Goal: Transaction & Acquisition: Book appointment/travel/reservation

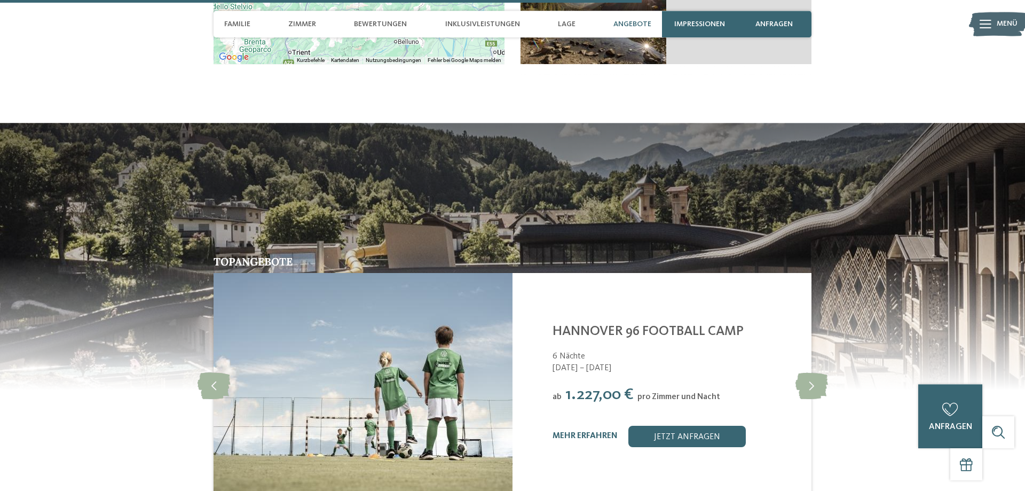
scroll to position [2142, 0]
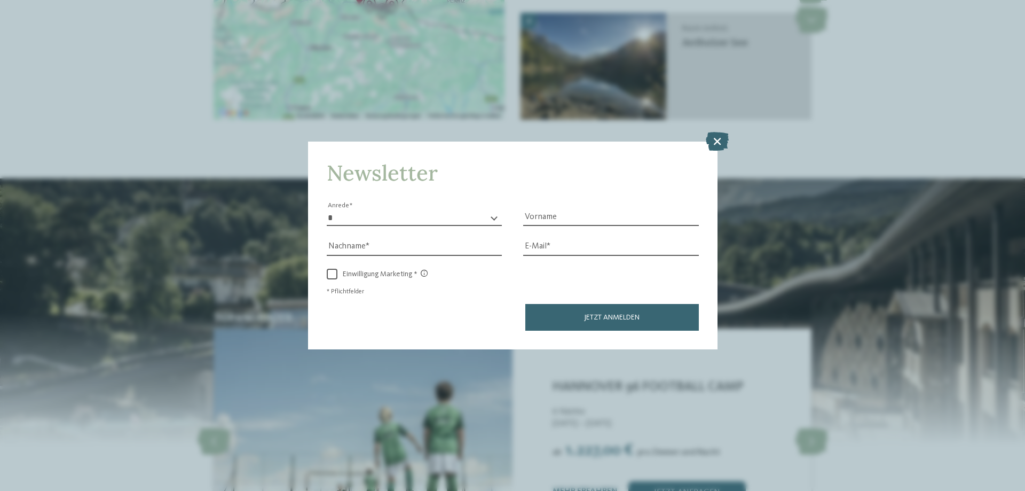
click at [796, 349] on div "Newsletter * **** **** ******* ****** Anrede Vorname Nachname Link" at bounding box center [512, 245] width 1025 height 491
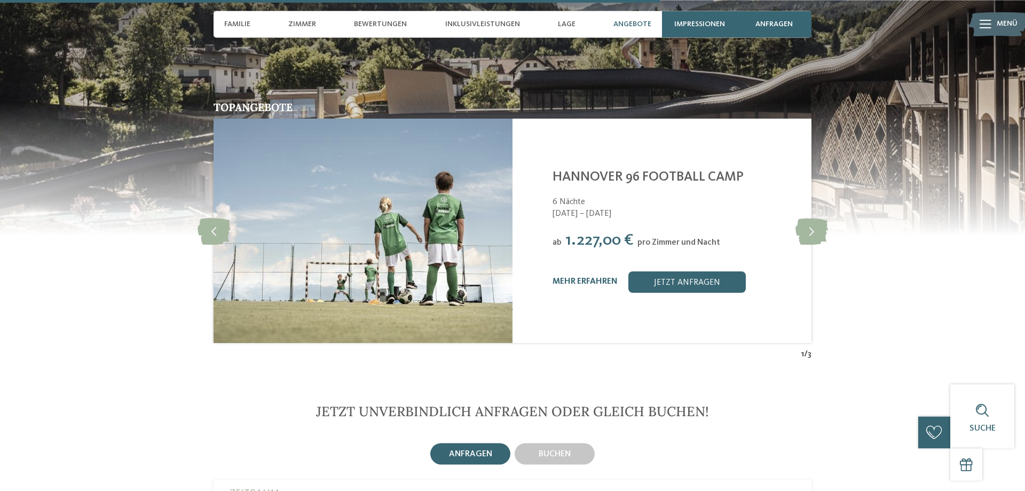
scroll to position [2359, 0]
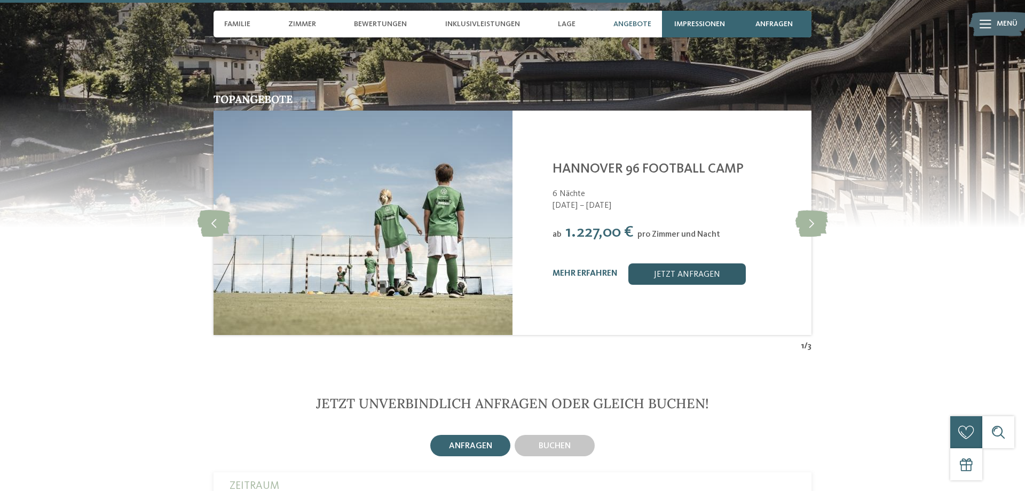
click at [685, 276] on link "jetzt anfragen" at bounding box center [686, 273] width 117 height 21
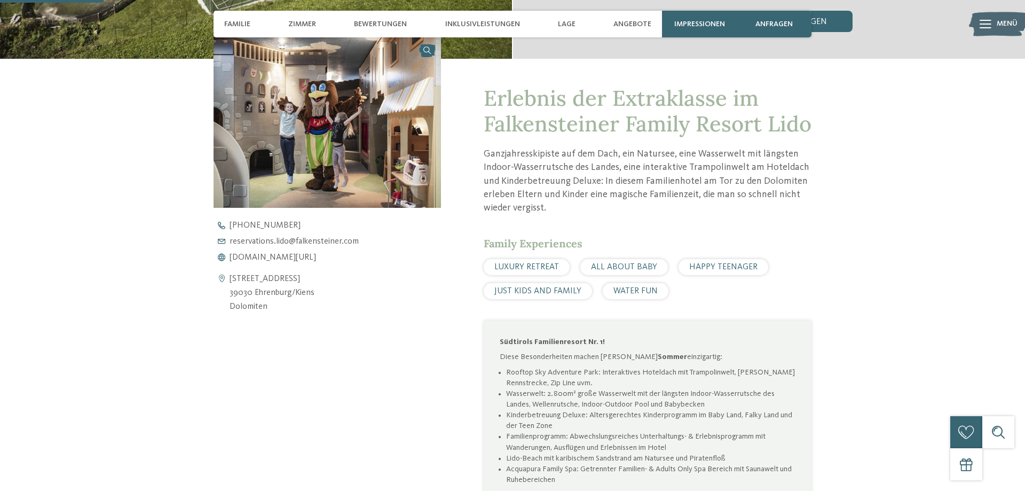
scroll to position [436, 0]
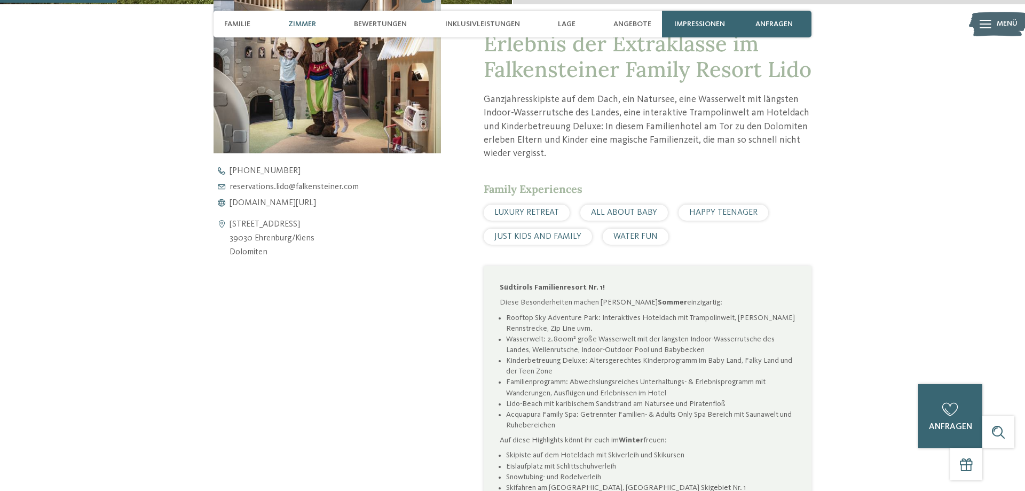
click at [305, 21] on span "Zimmer" at bounding box center [302, 24] width 28 height 9
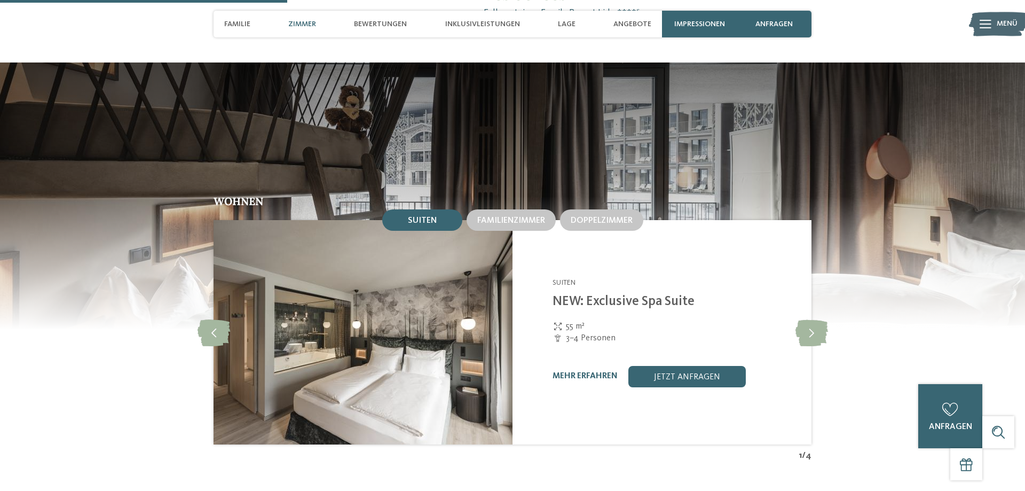
scroll to position [1071, 0]
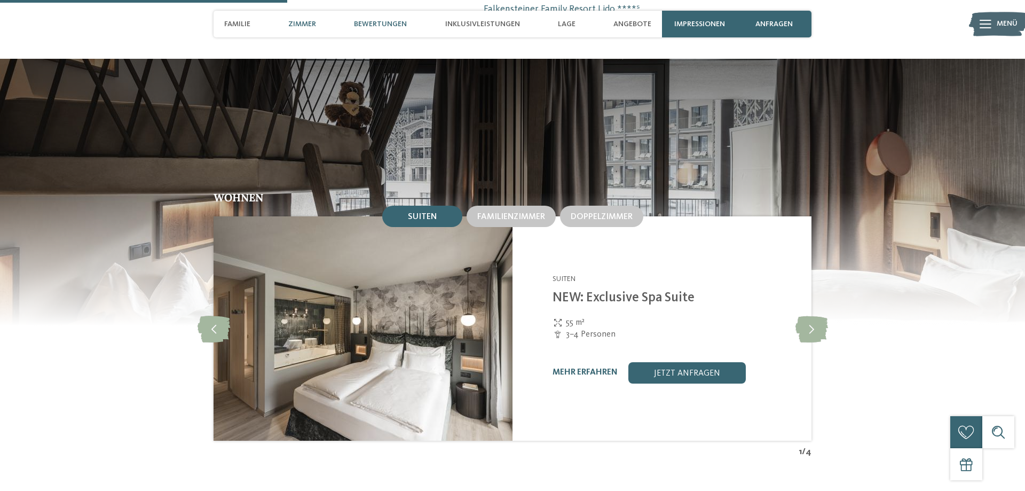
click at [374, 20] on span "Bewertungen" at bounding box center [380, 24] width 53 height 9
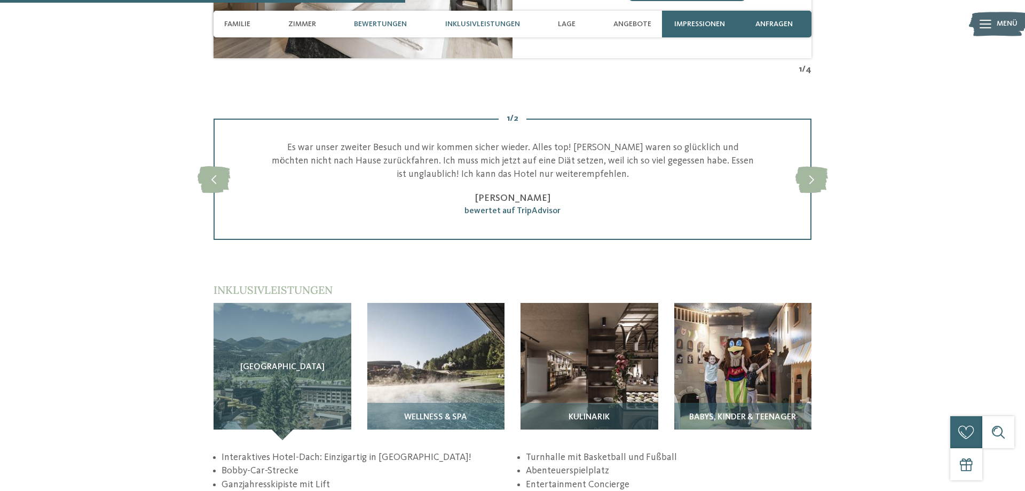
scroll to position [1513, 0]
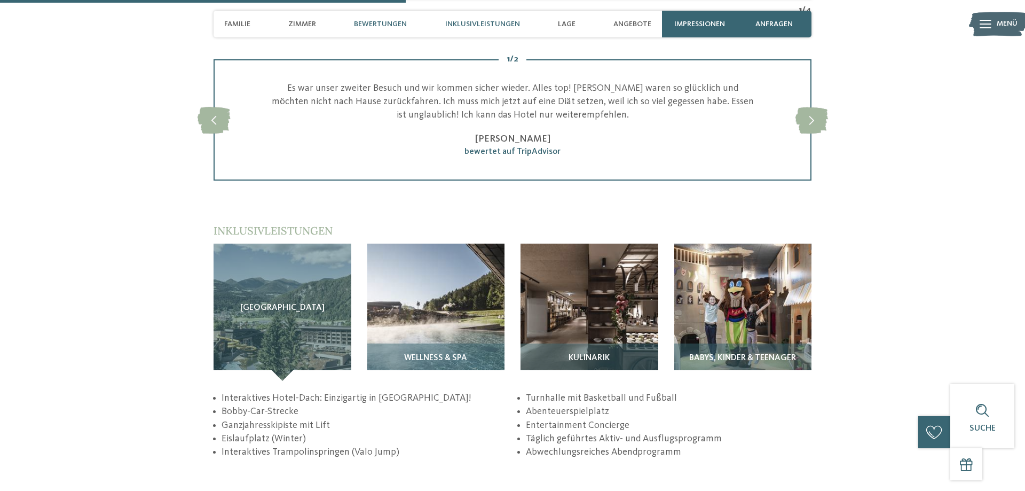
click at [475, 21] on span "Inklusivleistungen" at bounding box center [482, 24] width 75 height 9
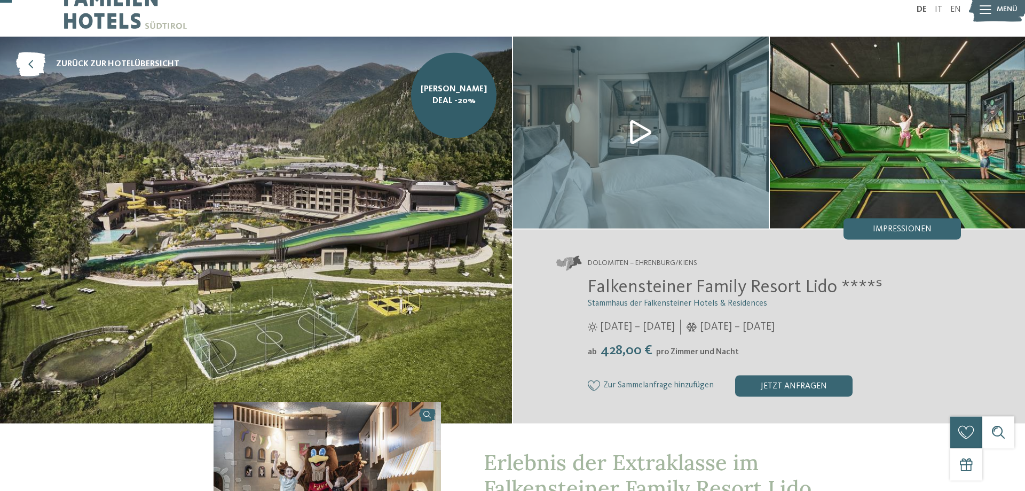
scroll to position [0, 0]
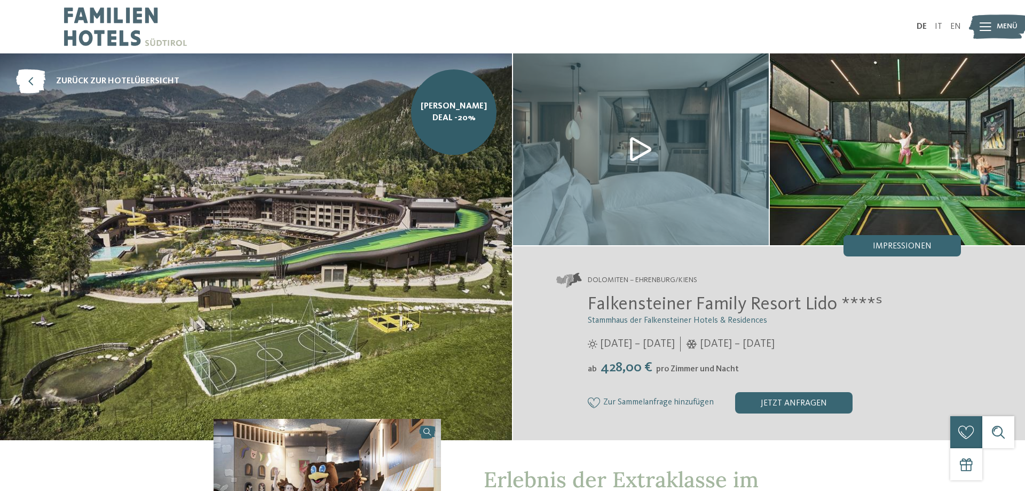
click at [634, 144] on img at bounding box center [641, 149] width 256 height 192
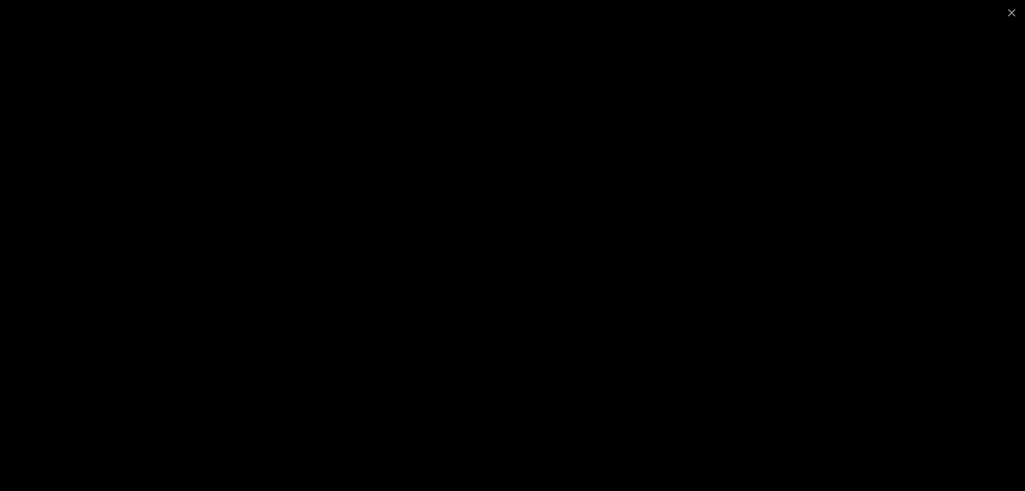
click at [279, 243] on div at bounding box center [512, 245] width 1025 height 491
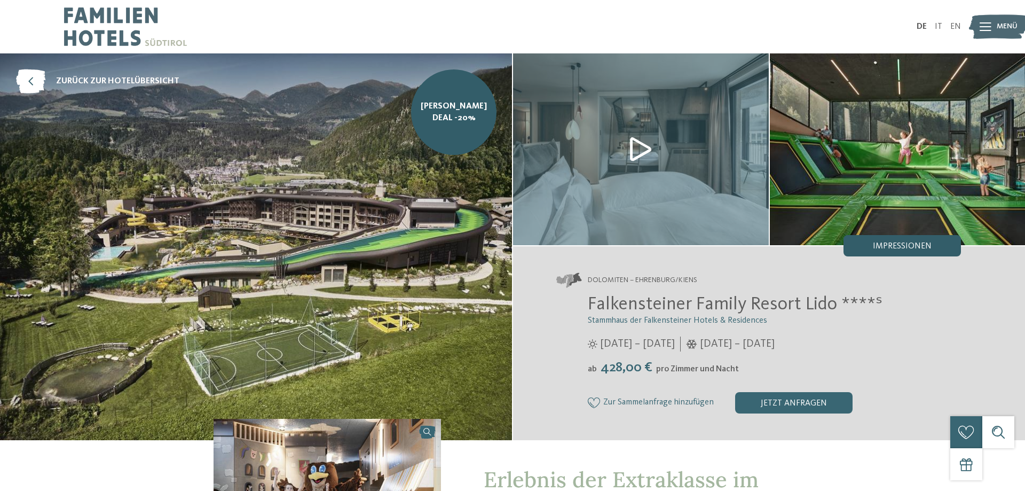
click at [901, 240] on div "Impressionen" at bounding box center [901, 245] width 117 height 21
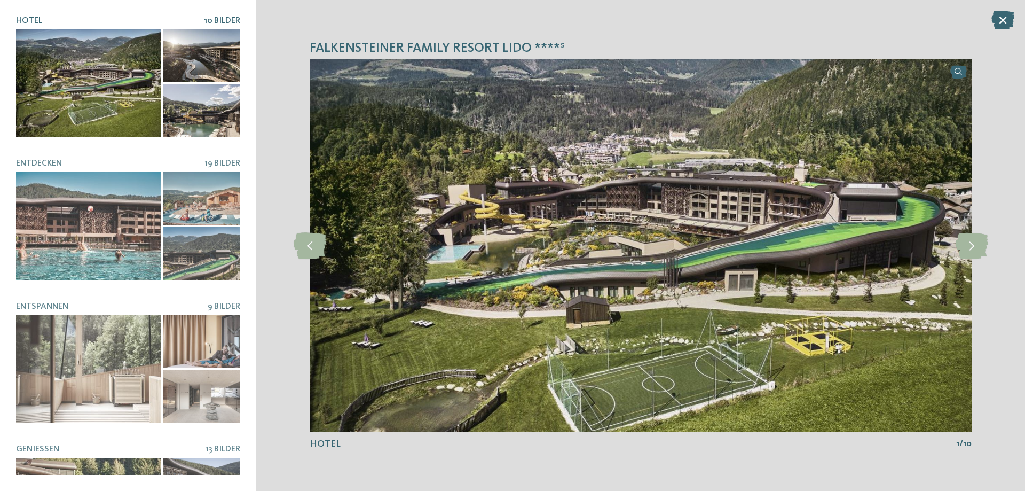
click at [267, 224] on div "Falkensteiner Family Resort Lido ****ˢ slide 1 of 10" at bounding box center [640, 245] width 769 height 491
click at [307, 240] on icon at bounding box center [310, 245] width 33 height 27
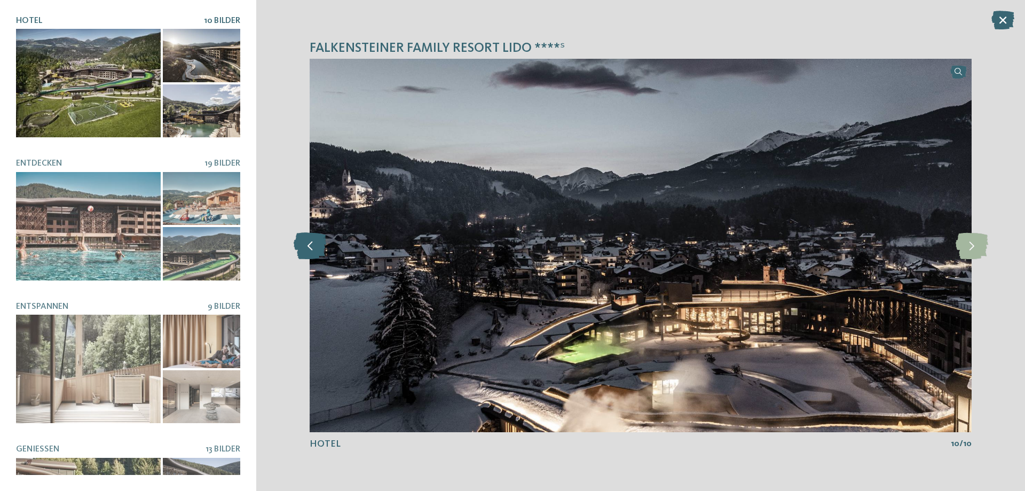
click at [307, 240] on icon at bounding box center [310, 245] width 33 height 27
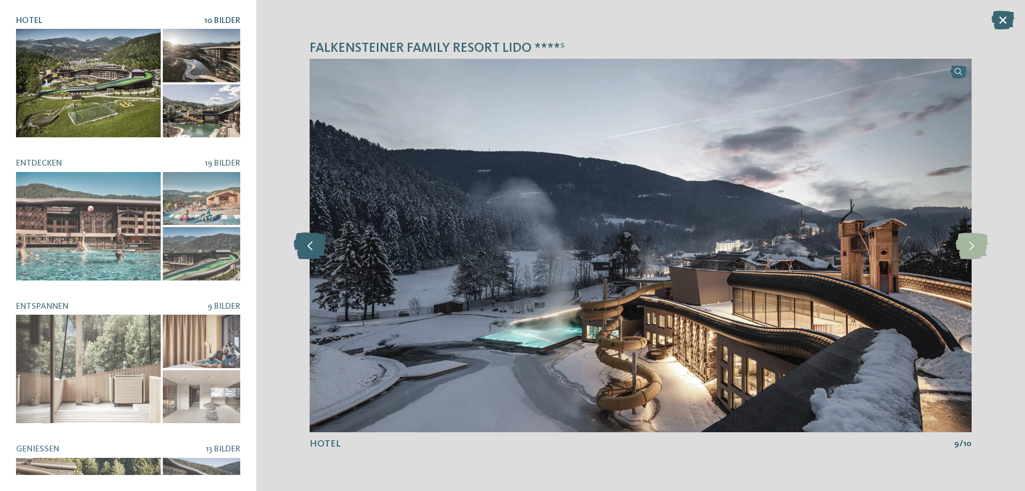
click at [307, 240] on icon at bounding box center [310, 245] width 33 height 27
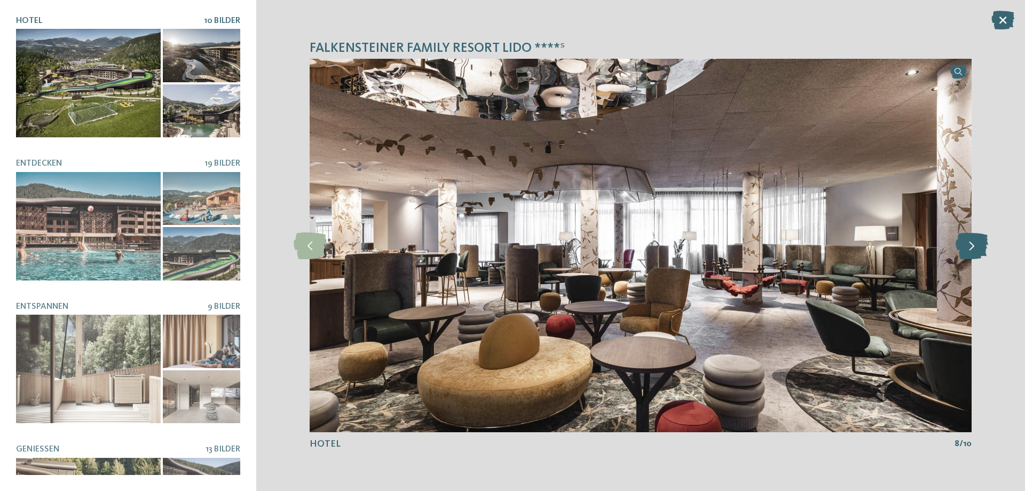
click at [974, 243] on icon at bounding box center [972, 245] width 33 height 27
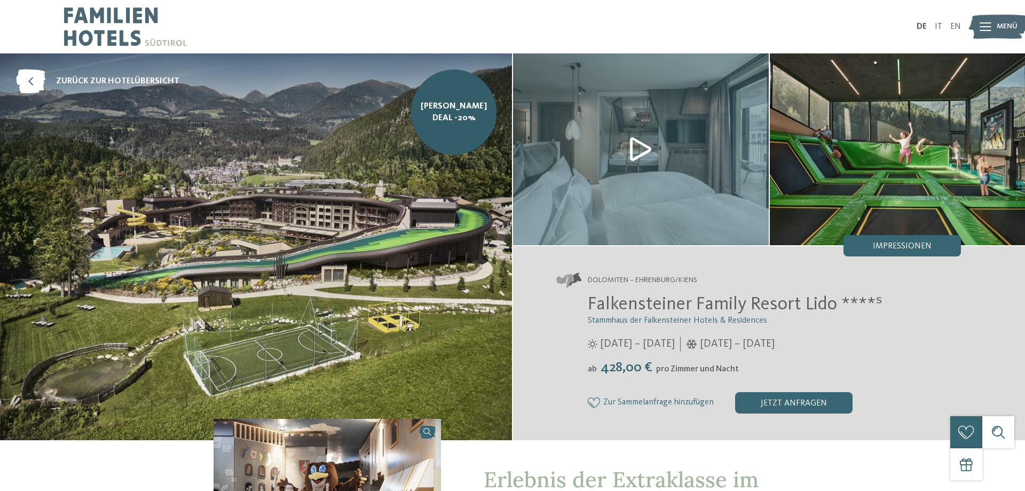
click at [983, 25] on icon at bounding box center [986, 26] width 12 height 9
